Goal: Information Seeking & Learning: Understand process/instructions

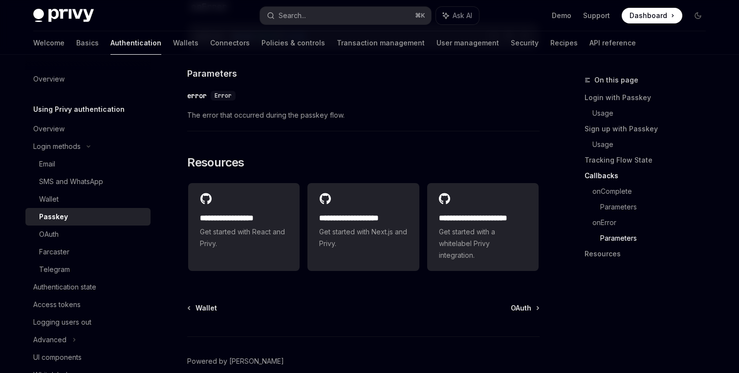
scroll to position [1662, 0]
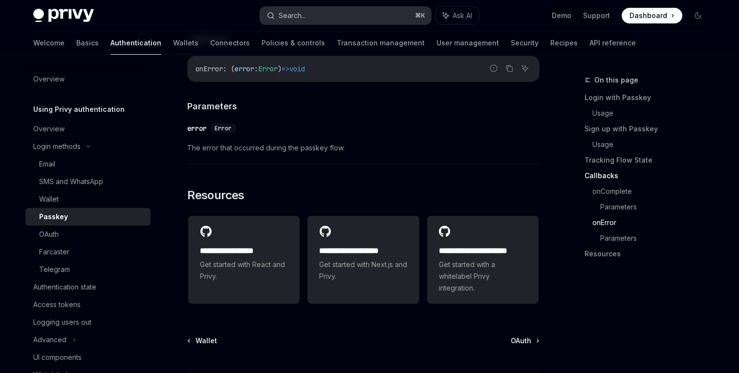
click at [296, 22] on button "Search... ⌘ K" at bounding box center [345, 16] width 171 height 18
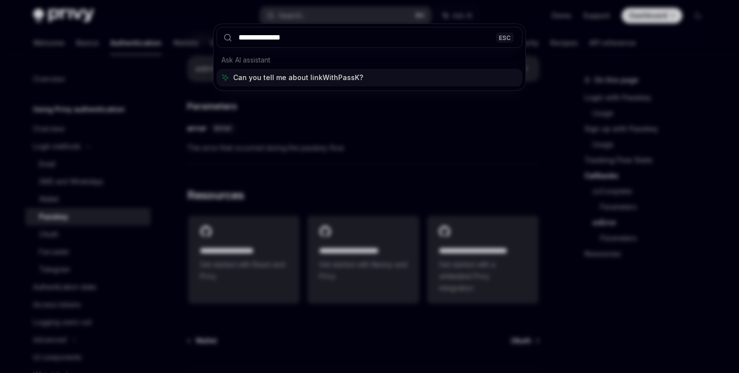
type input "**********"
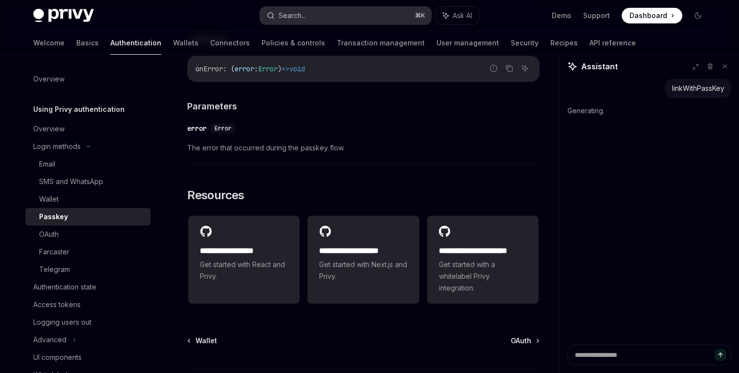
click at [298, 21] on div "Search..." at bounding box center [292, 16] width 27 height 12
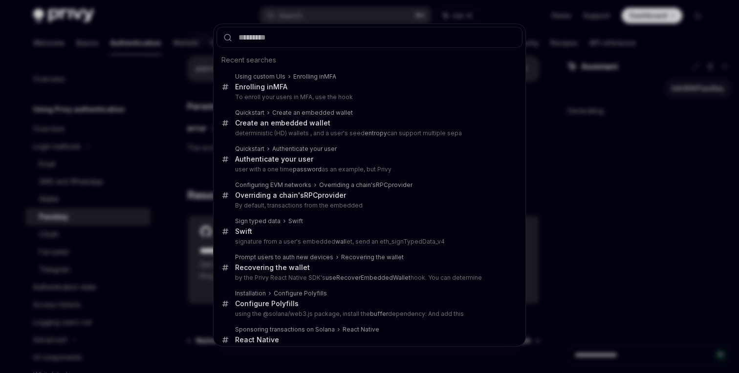
type textarea "*"
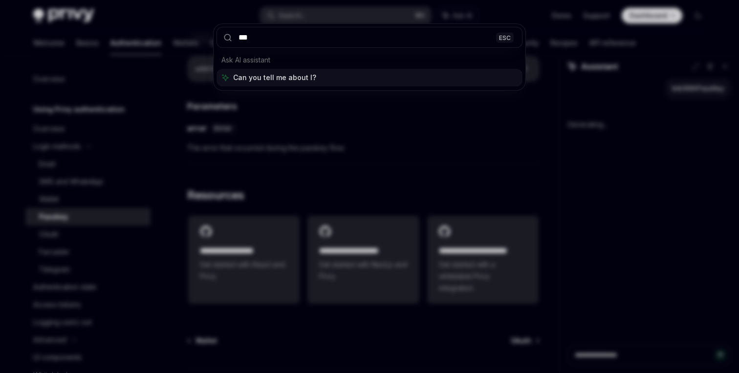
type input "****"
type textarea "*"
type input "*"
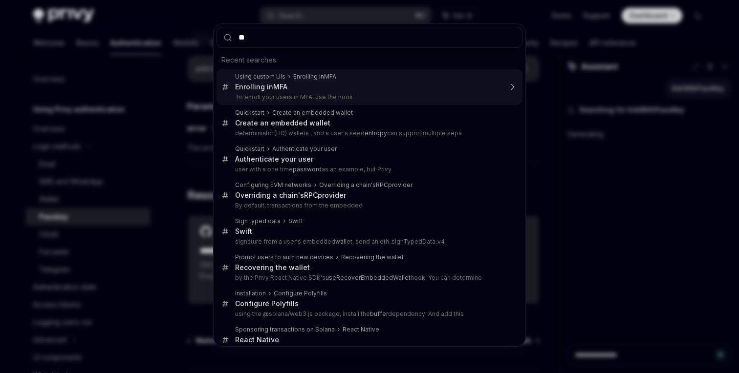
type input "***"
type textarea "*"
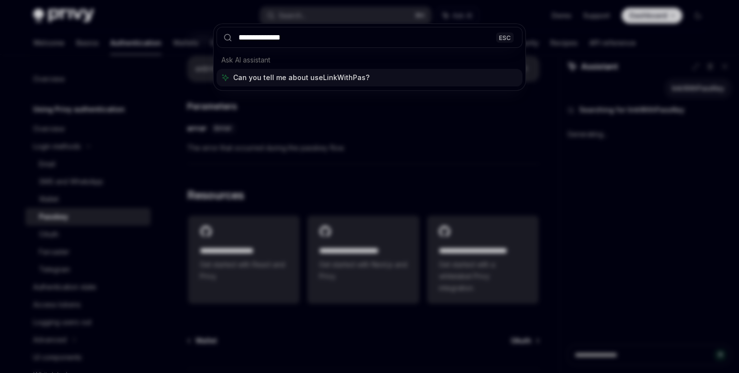
type input "**********"
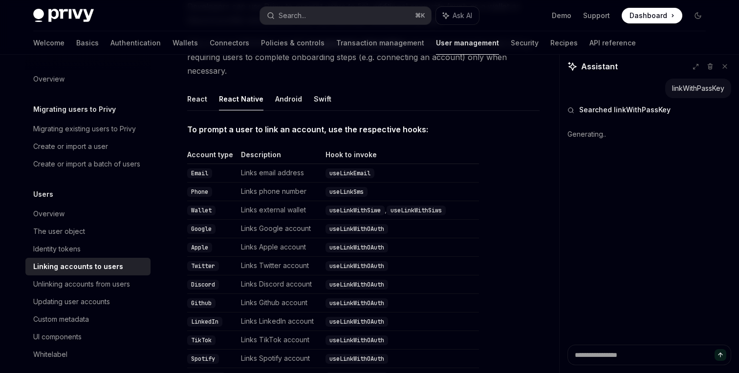
scroll to position [125, 0]
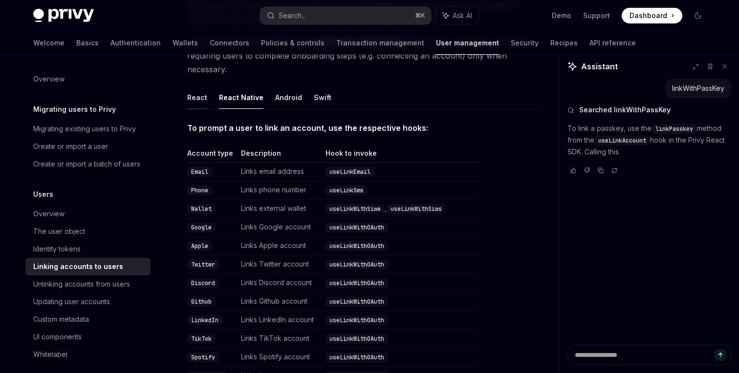
click at [199, 86] on button "React" at bounding box center [197, 97] width 20 height 23
type textarea "*"
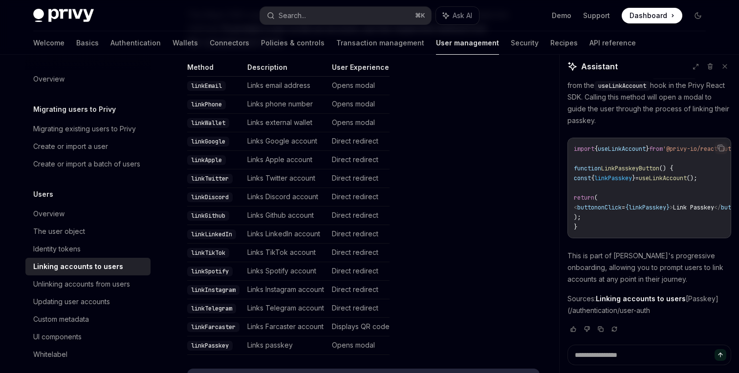
scroll to position [66, 0]
click at [213, 341] on code "linkPasskey" at bounding box center [209, 346] width 45 height 10
copy code "linkPasskey"
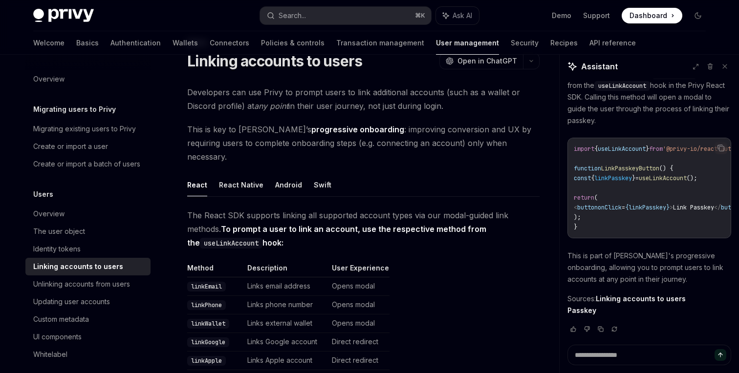
scroll to position [0, 0]
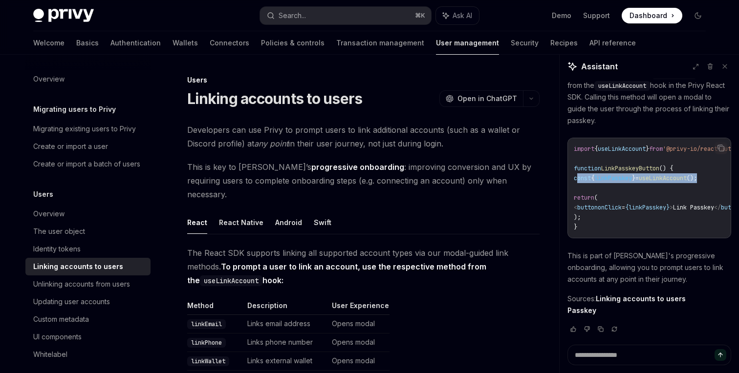
drag, startPoint x: 577, startPoint y: 167, endPoint x: 725, endPoint y: 167, distance: 148.1
click at [725, 167] on code "import { useLinkAccount } from '@privy-io/react-auth' ; function LinkPasskeyBut…" at bounding box center [659, 188] width 171 height 88
copy code "const { linkPasskey } = useLinkAccount ();"
